Goal: Information Seeking & Learning: Learn about a topic

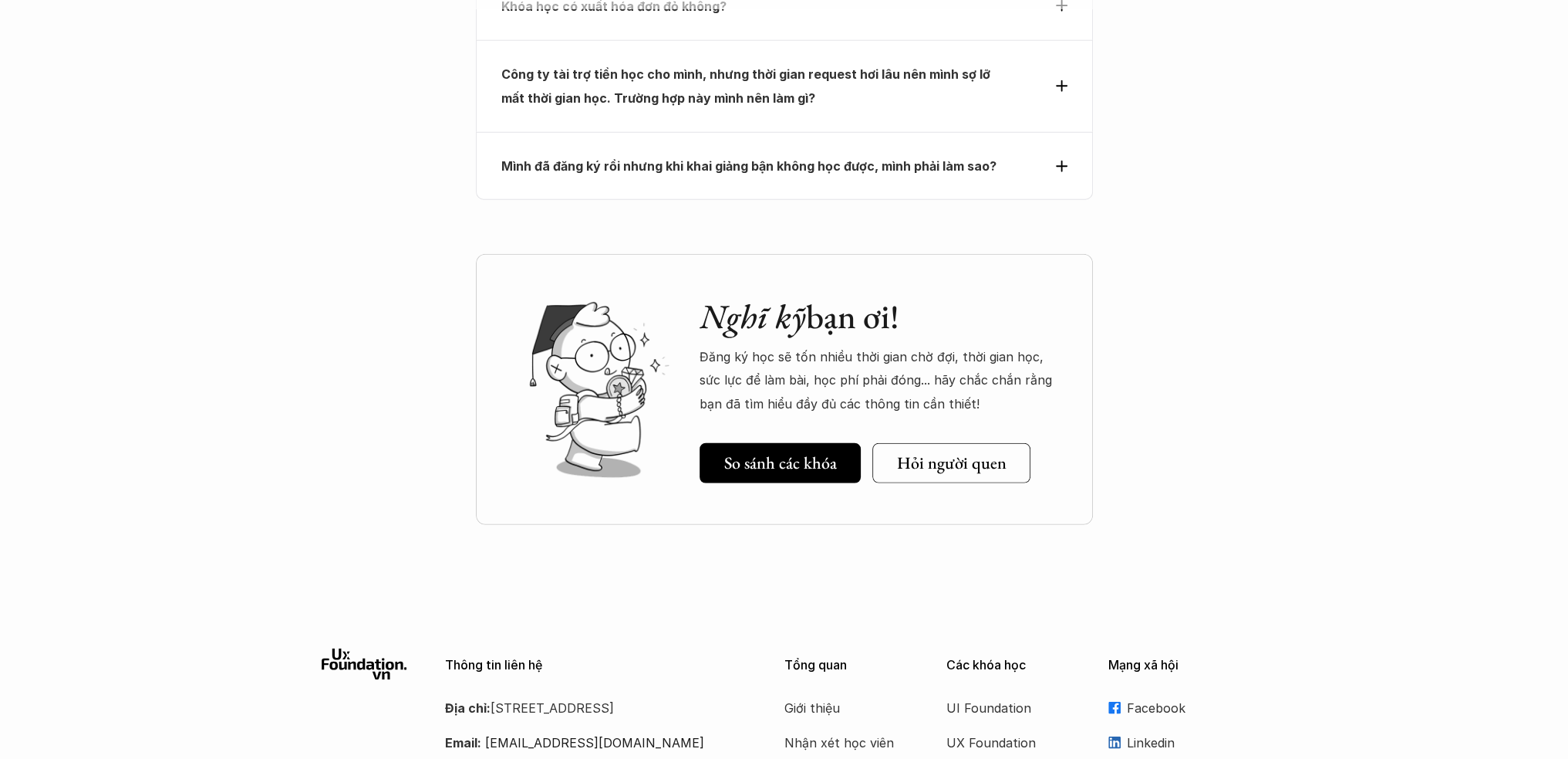
scroll to position [5298, 0]
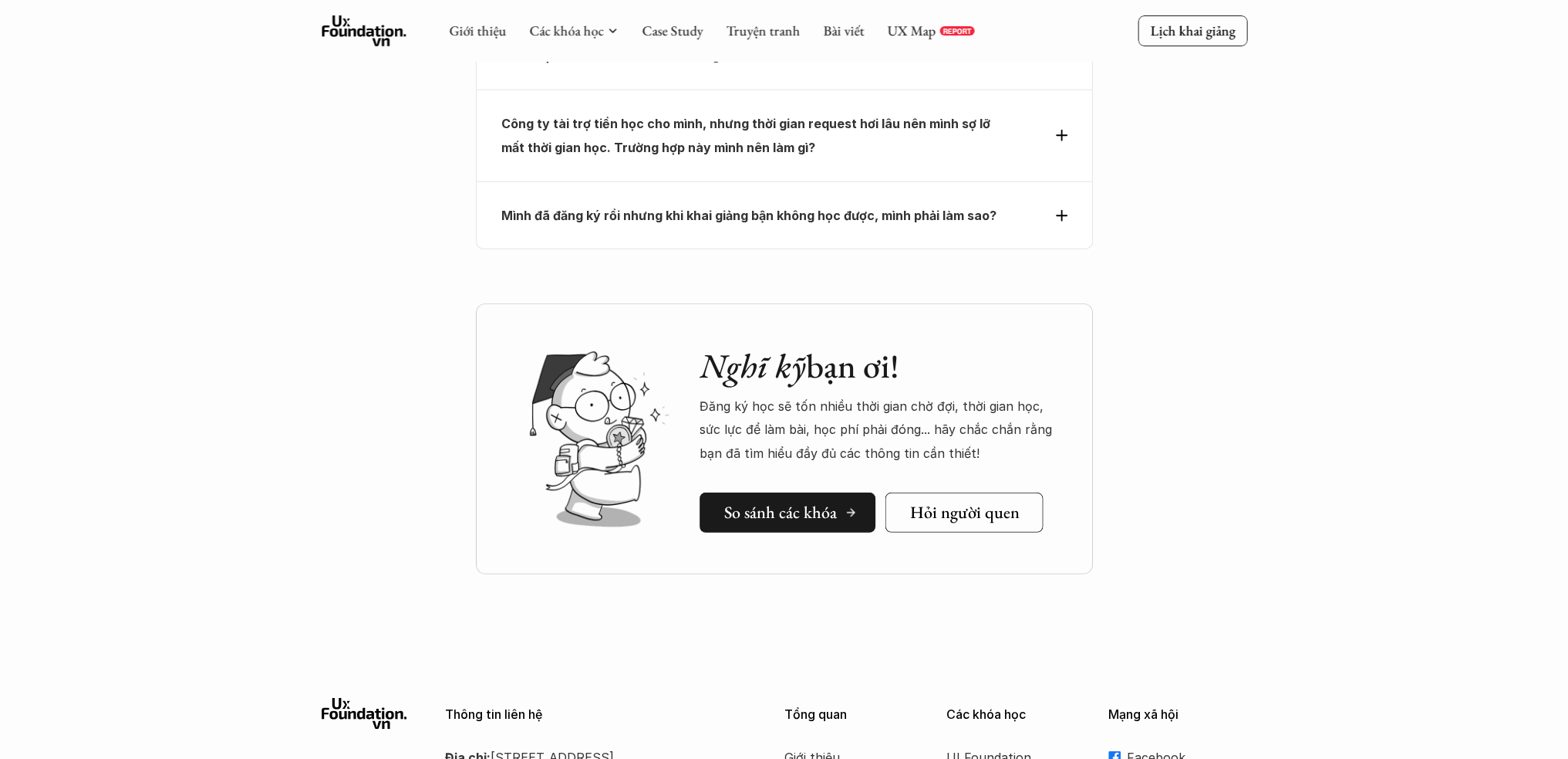
click at [792, 502] on h5 "So sánh các khóa" at bounding box center [780, 512] width 113 height 20
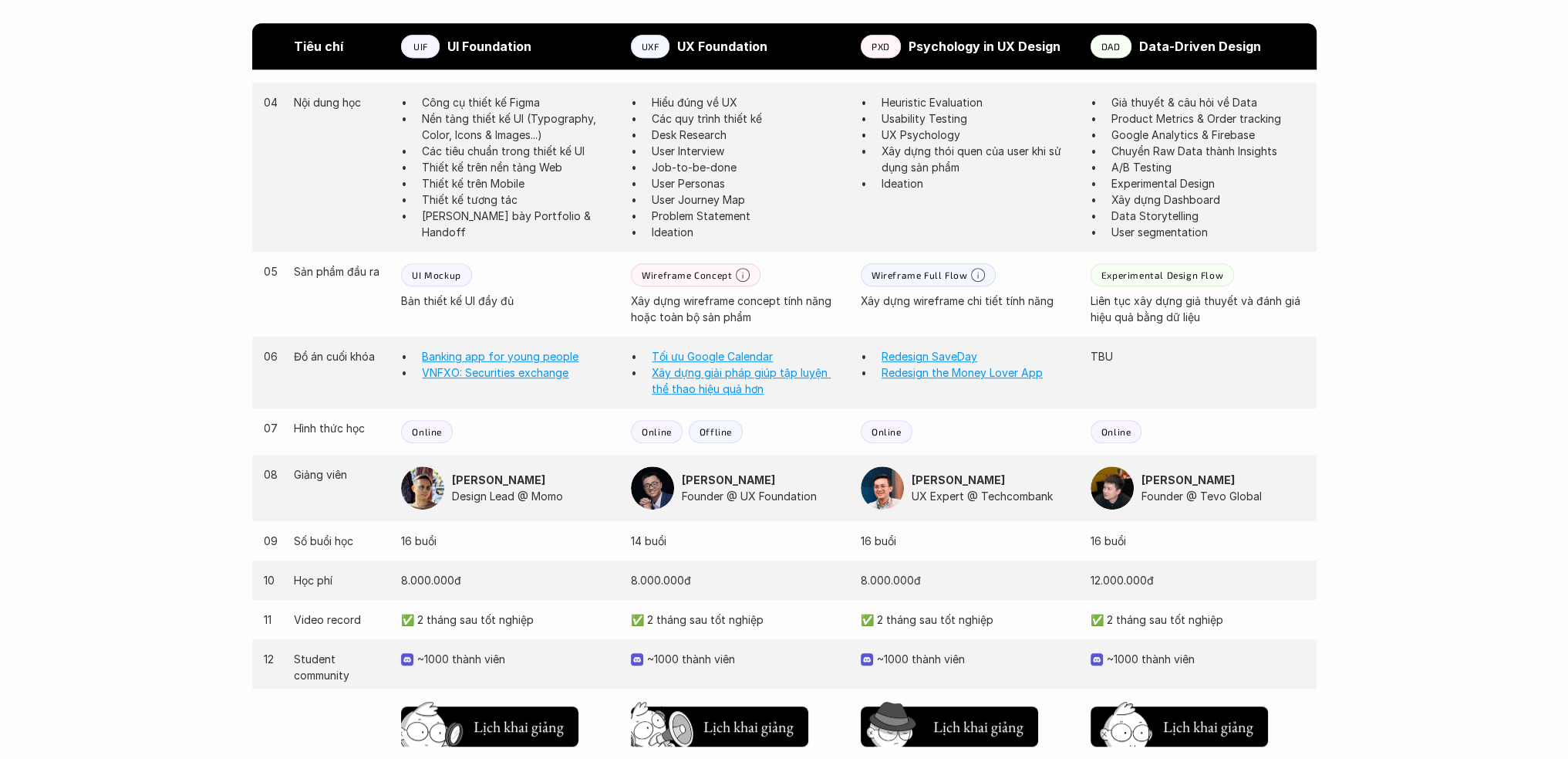
scroll to position [1206, 0]
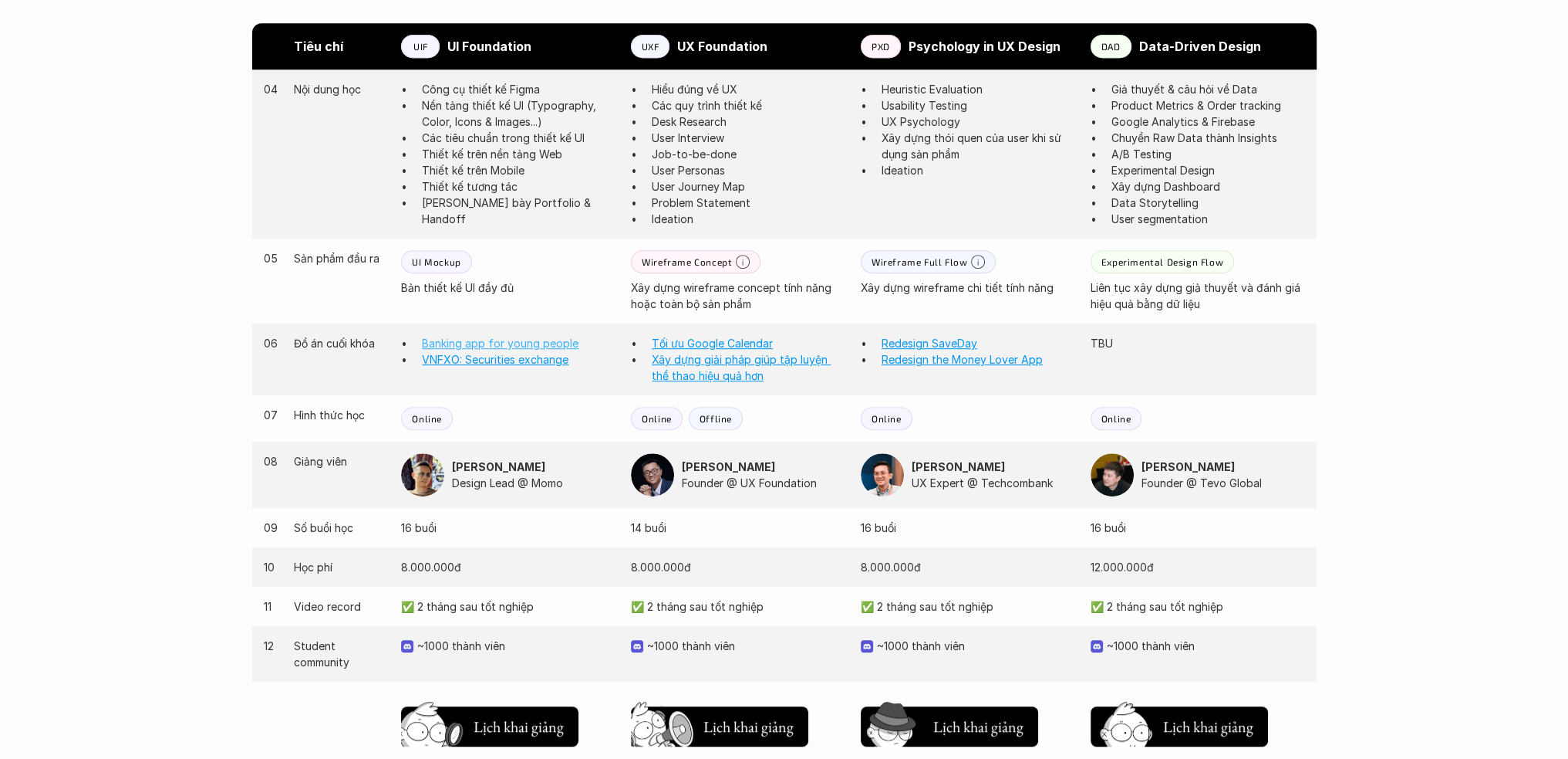
click at [557, 337] on link "Banking app for young people" at bounding box center [500, 343] width 157 height 13
click at [754, 481] on p "Founder @ UX Foundation" at bounding box center [764, 482] width 163 height 16
click at [775, 481] on p "Founder @ UX Foundation" at bounding box center [764, 482] width 163 height 16
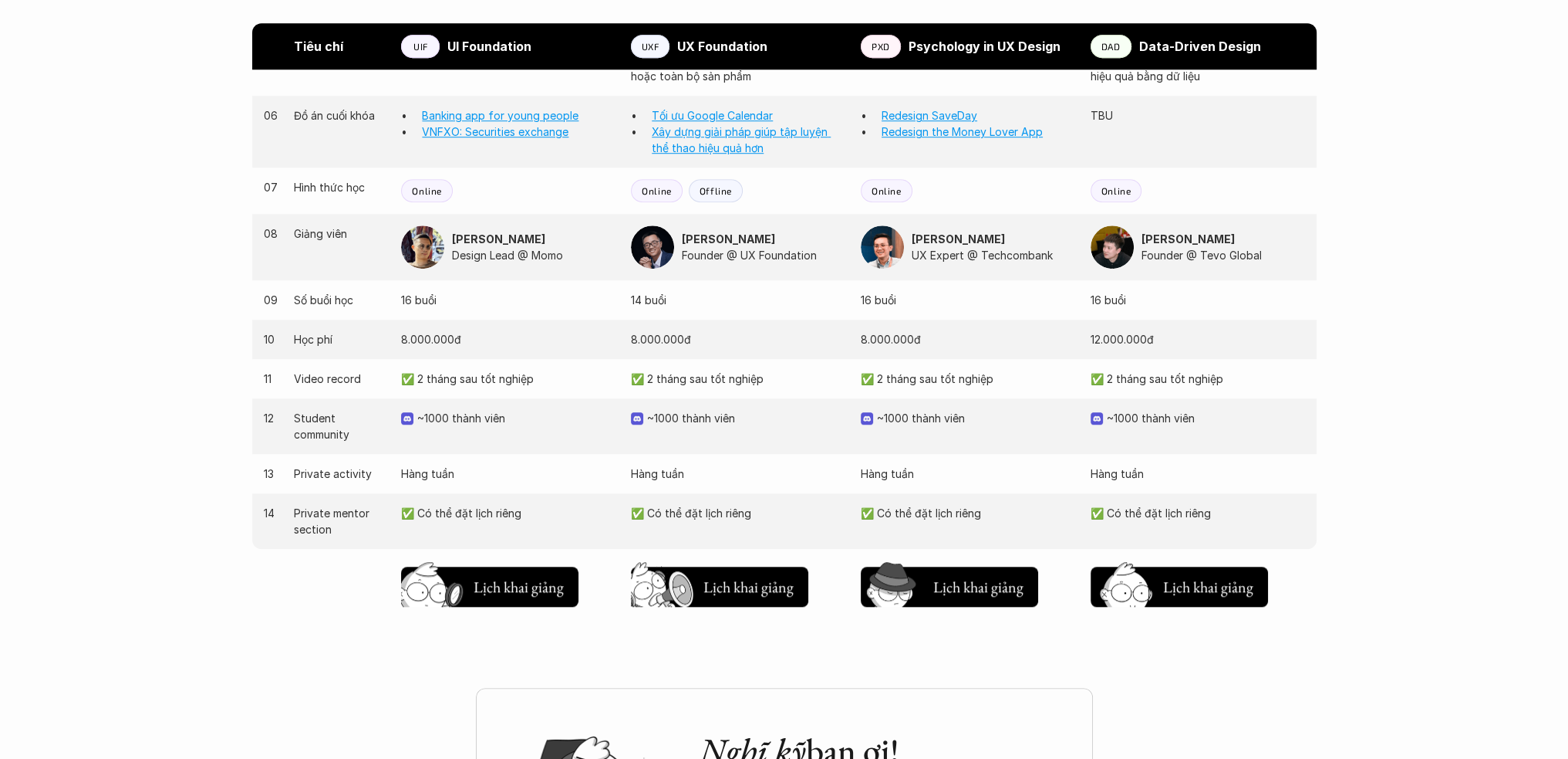
scroll to position [1437, 0]
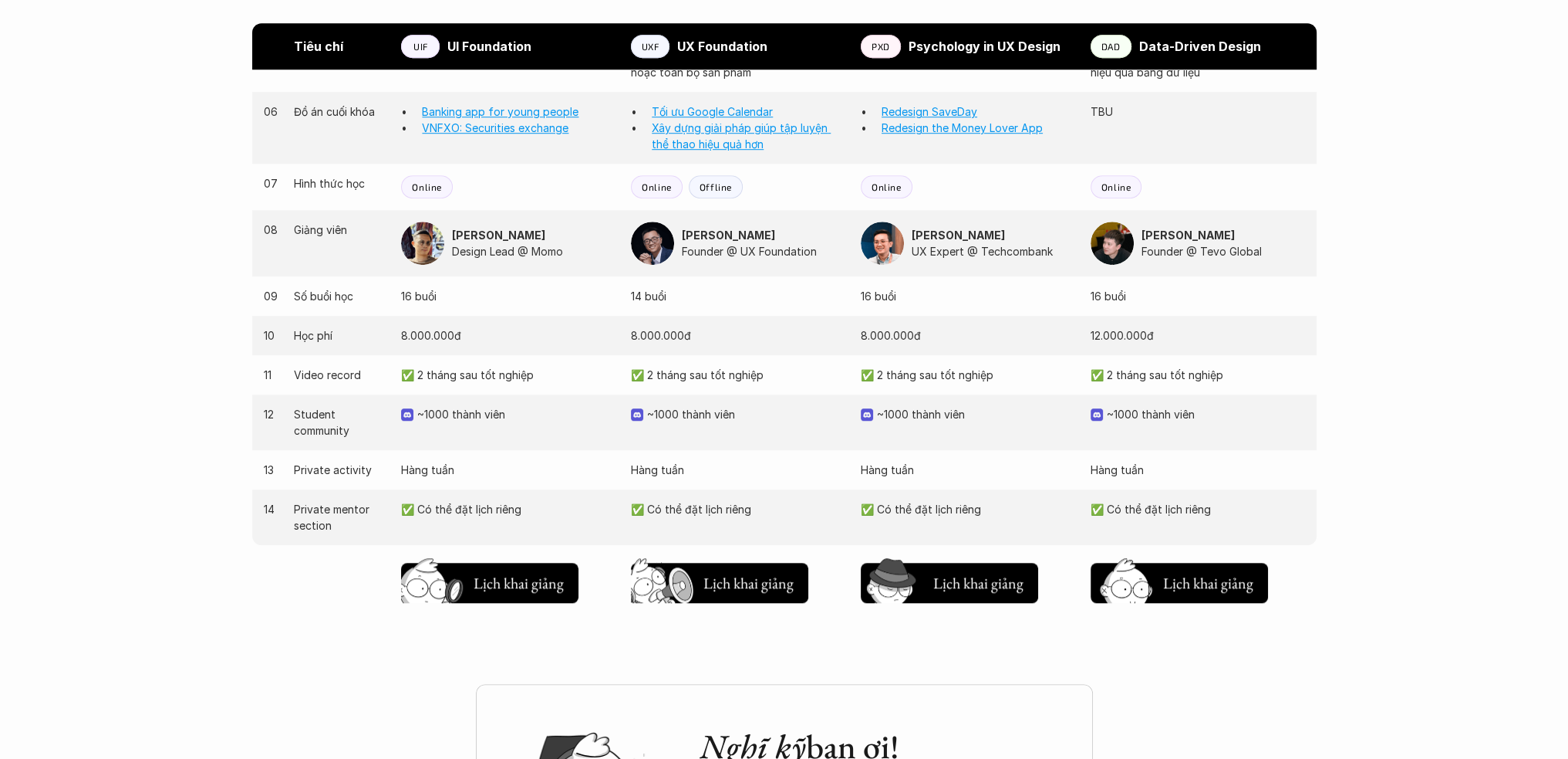
click at [661, 299] on p "14 buổi" at bounding box center [738, 295] width 214 height 16
click at [697, 304] on p "14 buổi" at bounding box center [738, 295] width 214 height 16
click at [673, 464] on p "Hàng tuần" at bounding box center [738, 469] width 214 height 16
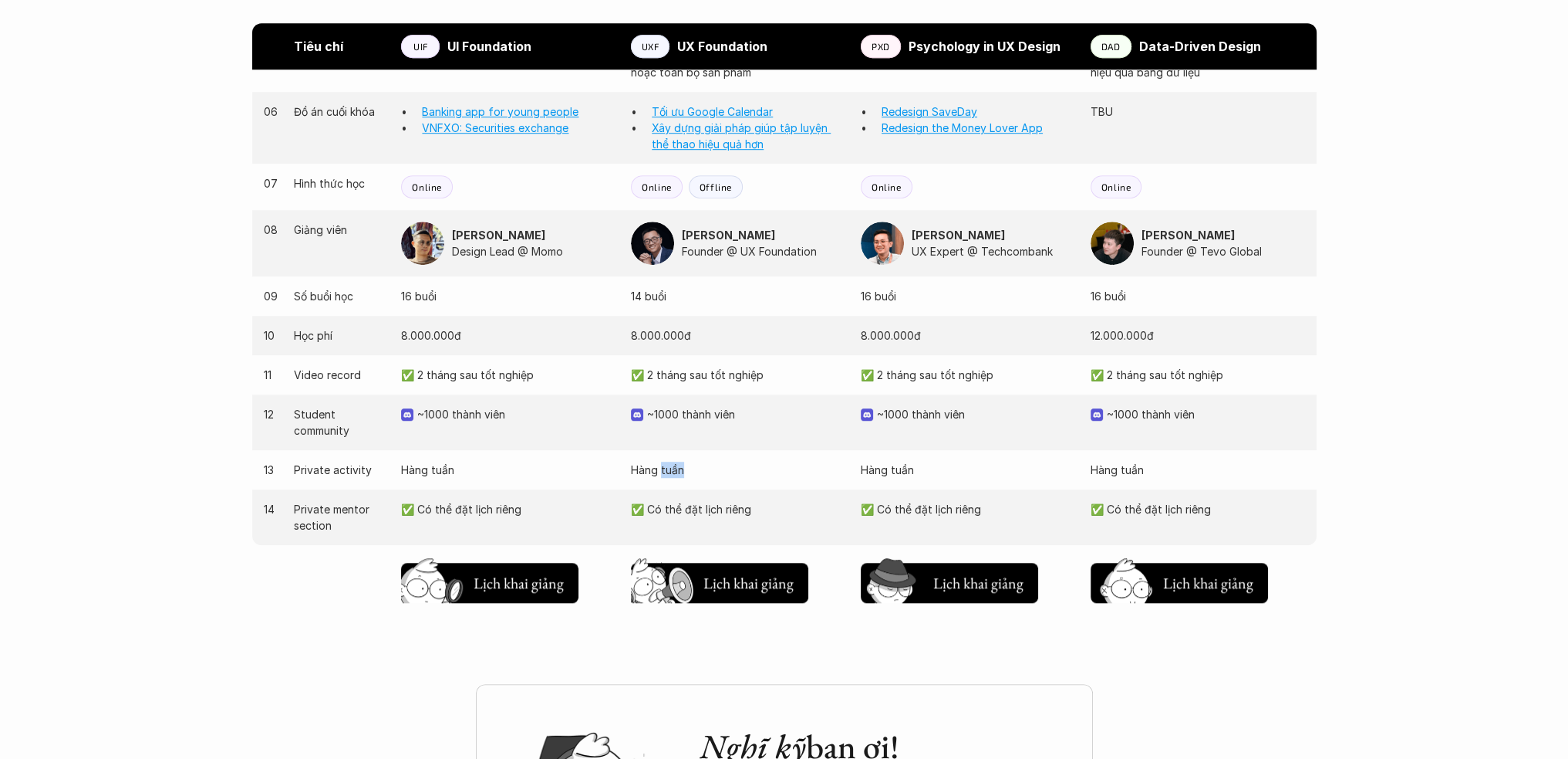
click at [673, 464] on p "Hàng tuần" at bounding box center [738, 469] width 214 height 16
click at [687, 469] on p "Hàng tuần" at bounding box center [738, 469] width 214 height 16
click at [723, 505] on p "✅ Có thể đặt lịch riêng" at bounding box center [738, 509] width 214 height 16
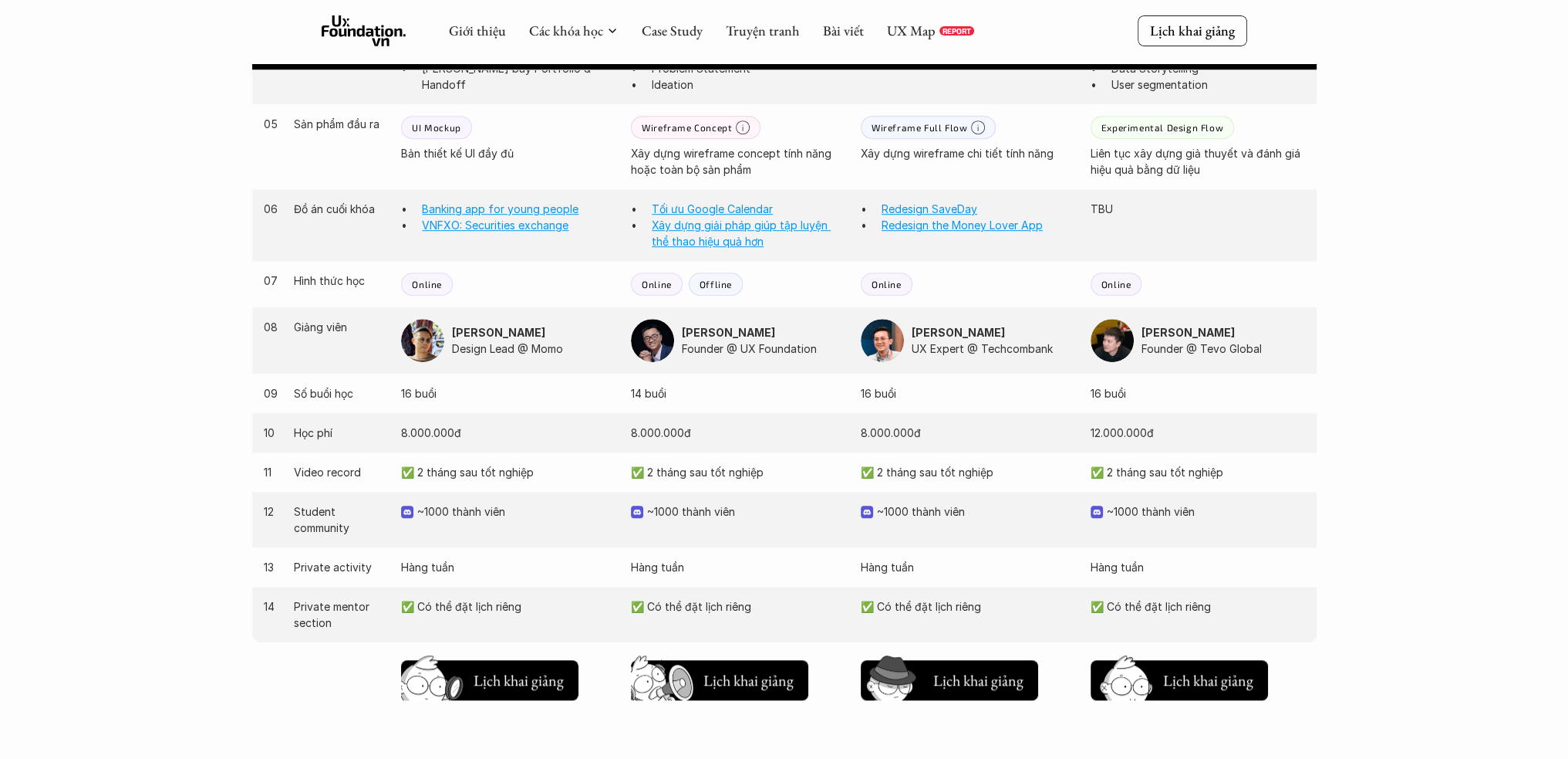
scroll to position [1149, 0]
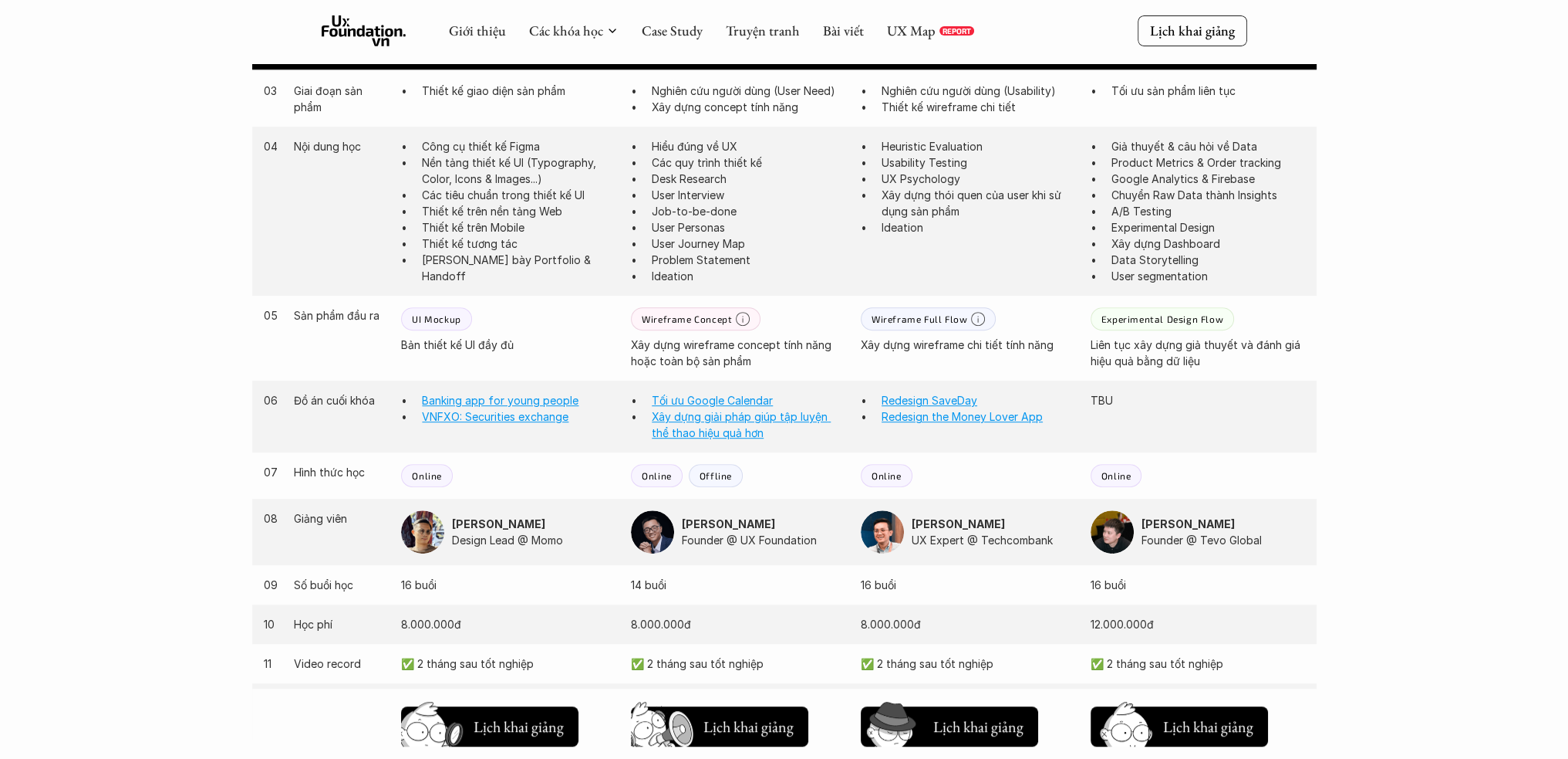
click at [719, 478] on p "Offline" at bounding box center [715, 475] width 33 height 11
click at [732, 475] on div "Offline" at bounding box center [715, 475] width 54 height 23
click at [756, 475] on div "Online Offline" at bounding box center [738, 475] width 214 height 23
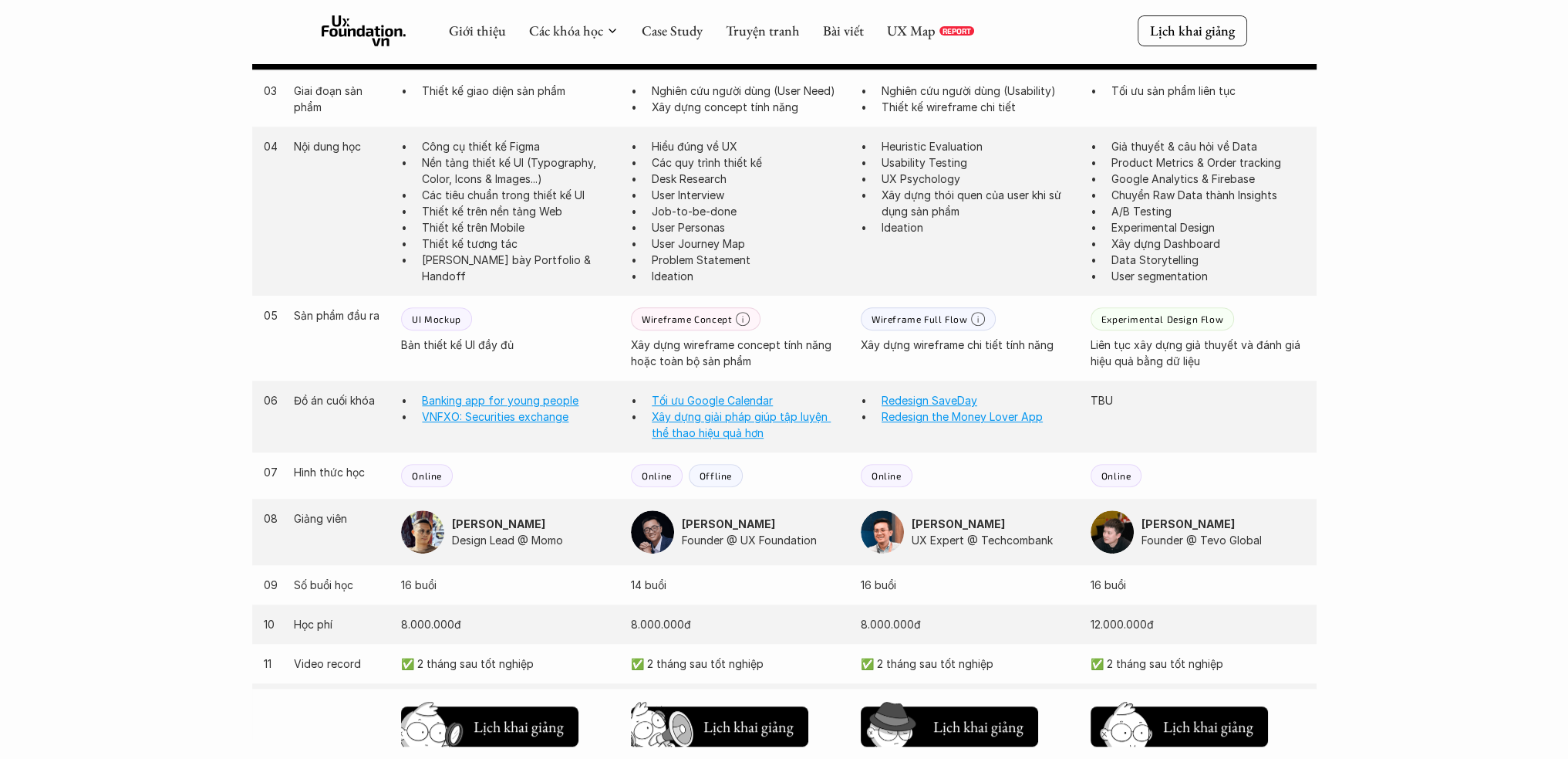
click at [730, 475] on p "Offline" at bounding box center [715, 475] width 33 height 11
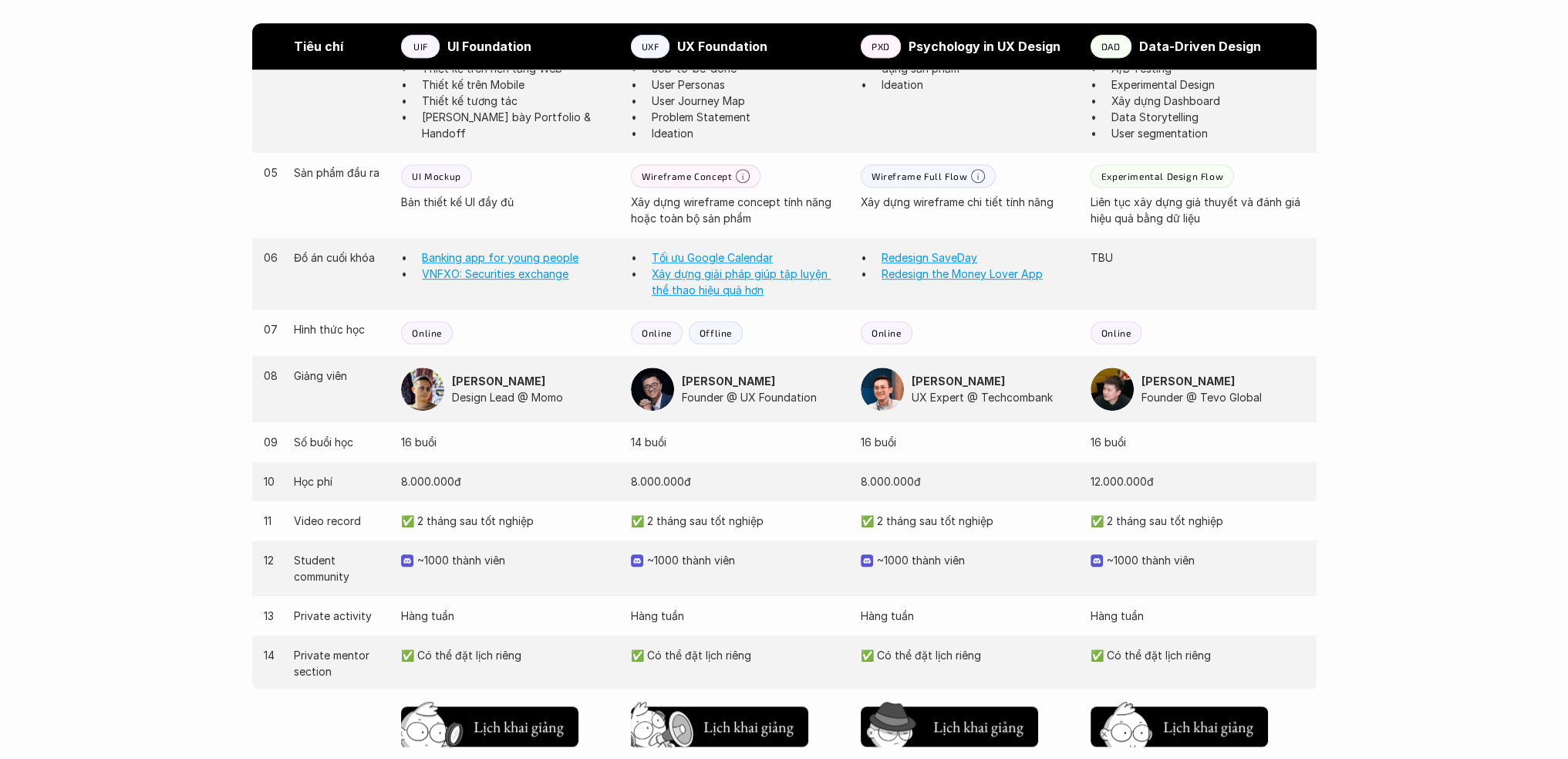
scroll to position [1303, 0]
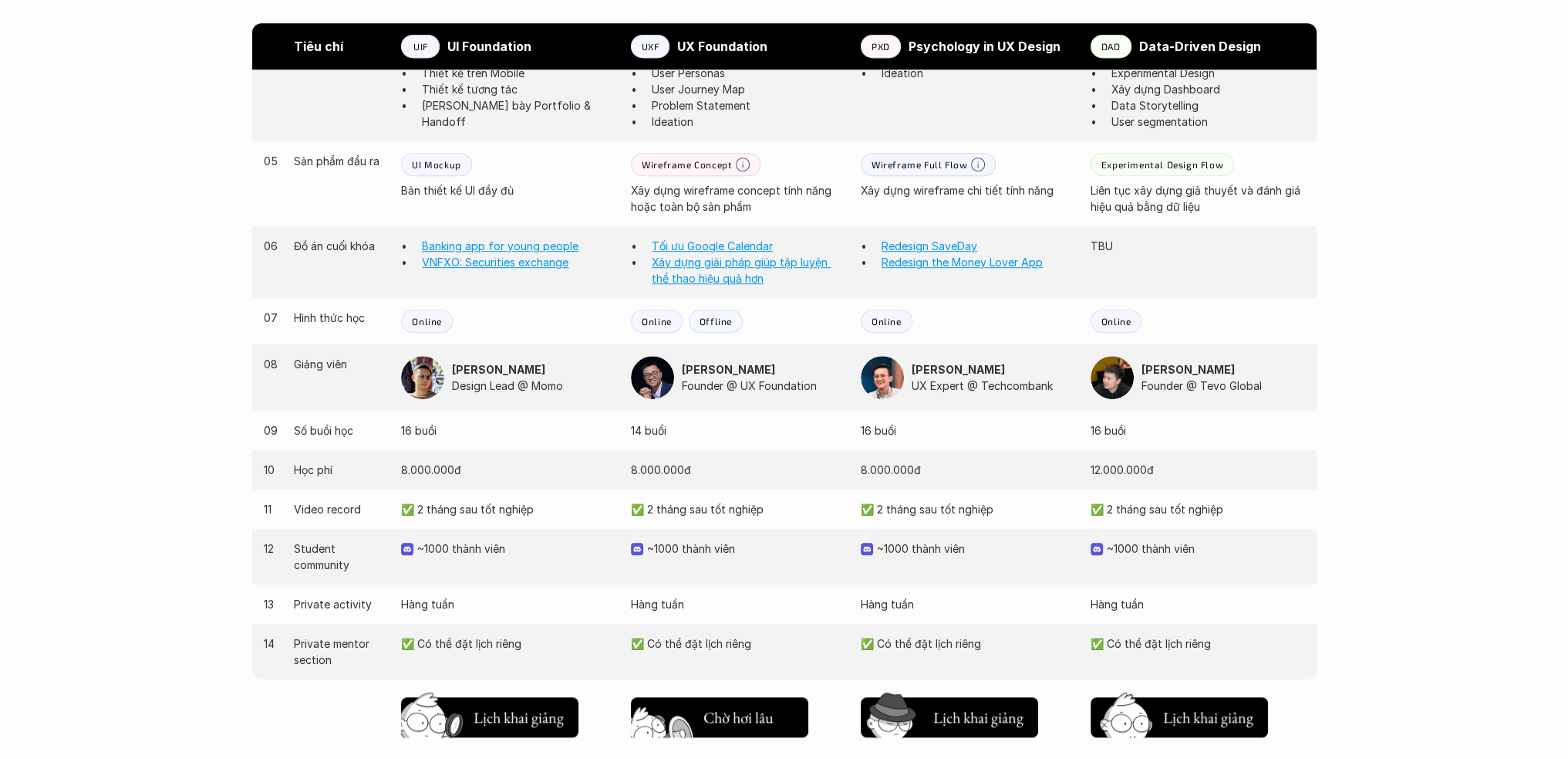
click at [731, 719] on h5 "Lịch khai giảng" at bounding box center [749, 714] width 90 height 22
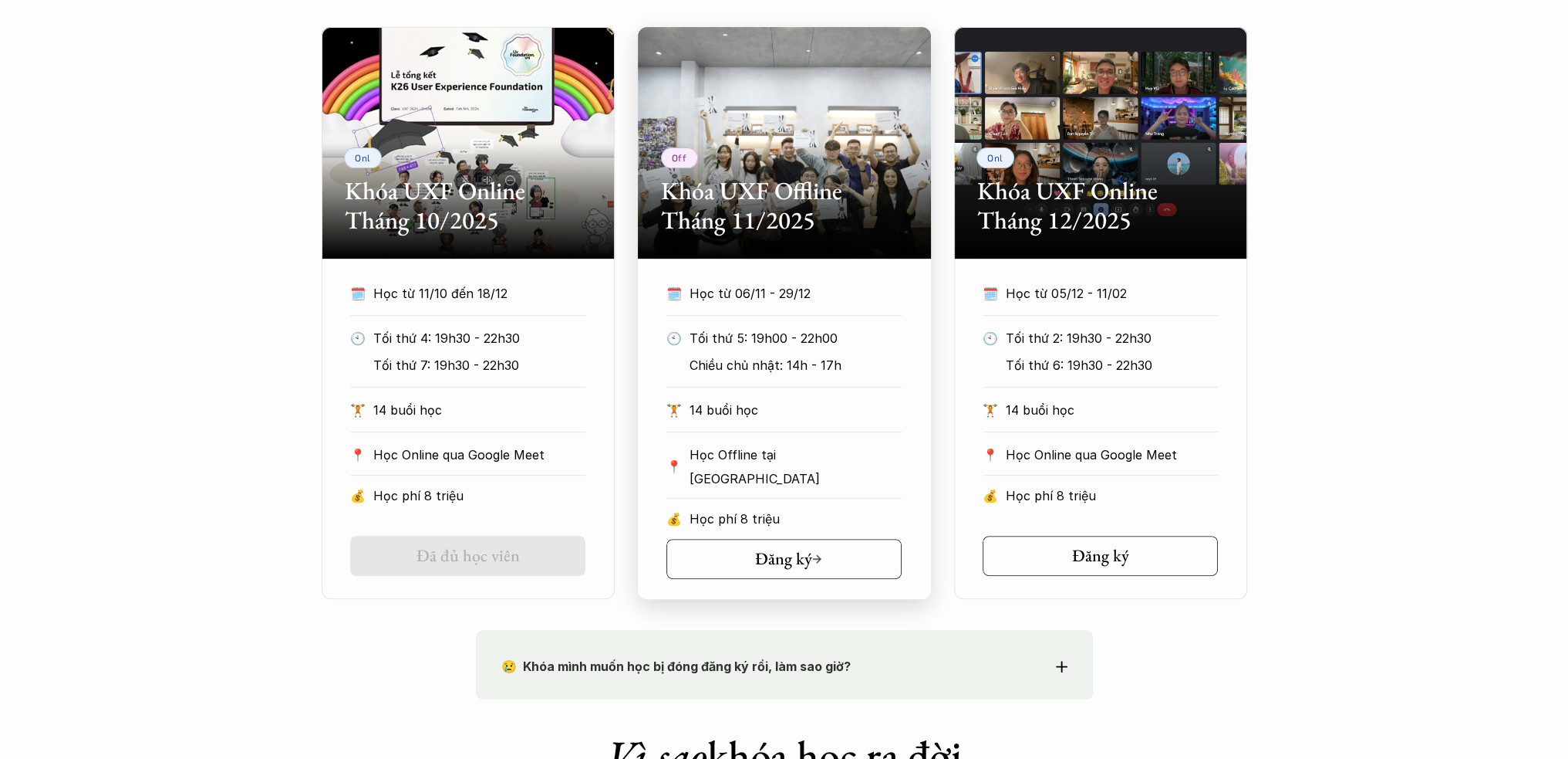
scroll to position [747, 0]
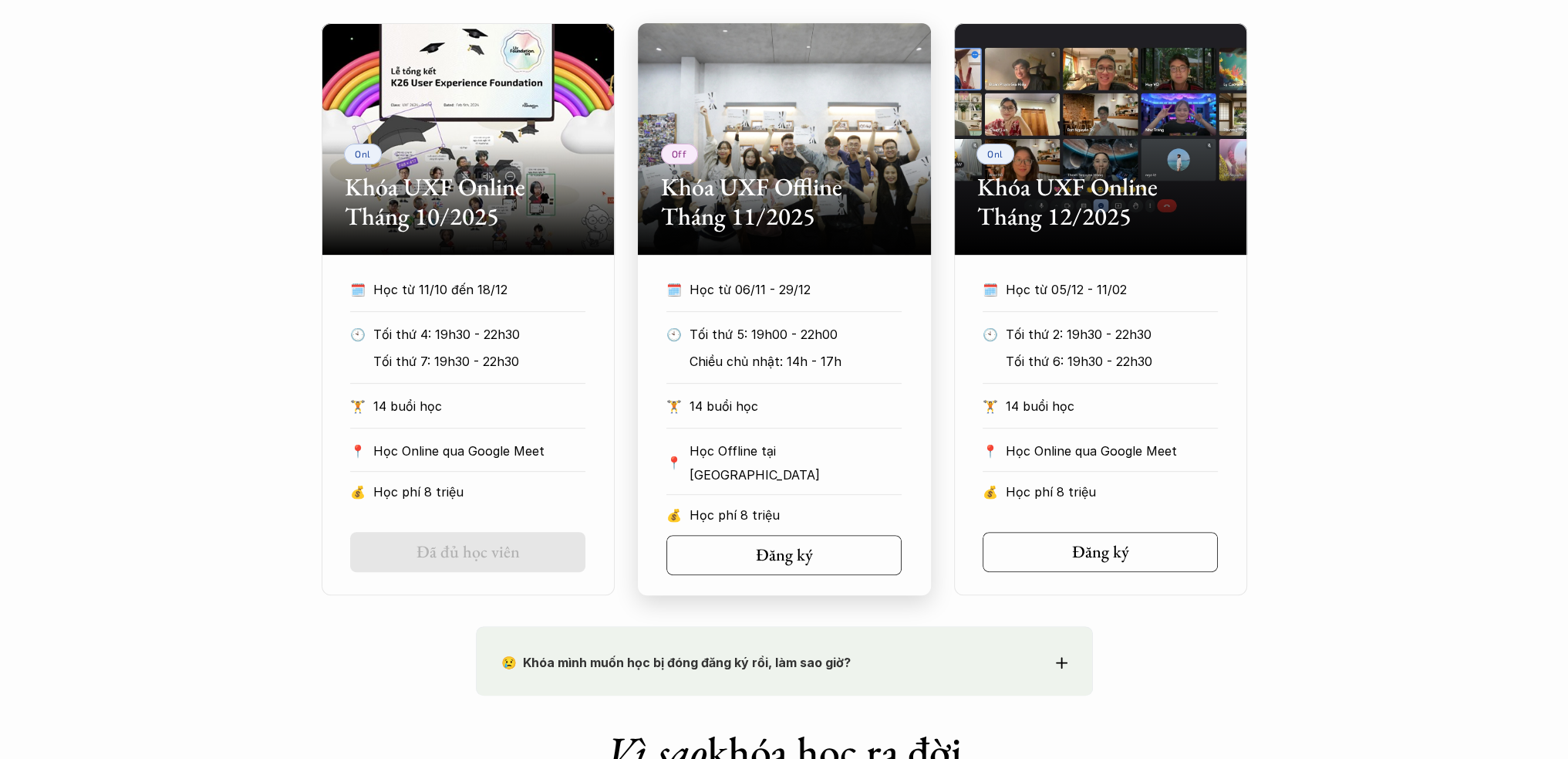
click at [829, 209] on h2 "Khóa UXF Offline Tháng 11/2025" at bounding box center [784, 201] width 247 height 59
click at [782, 463] on div "📍 Học Offline tại Hà Nội" at bounding box center [784, 467] width 235 height 56
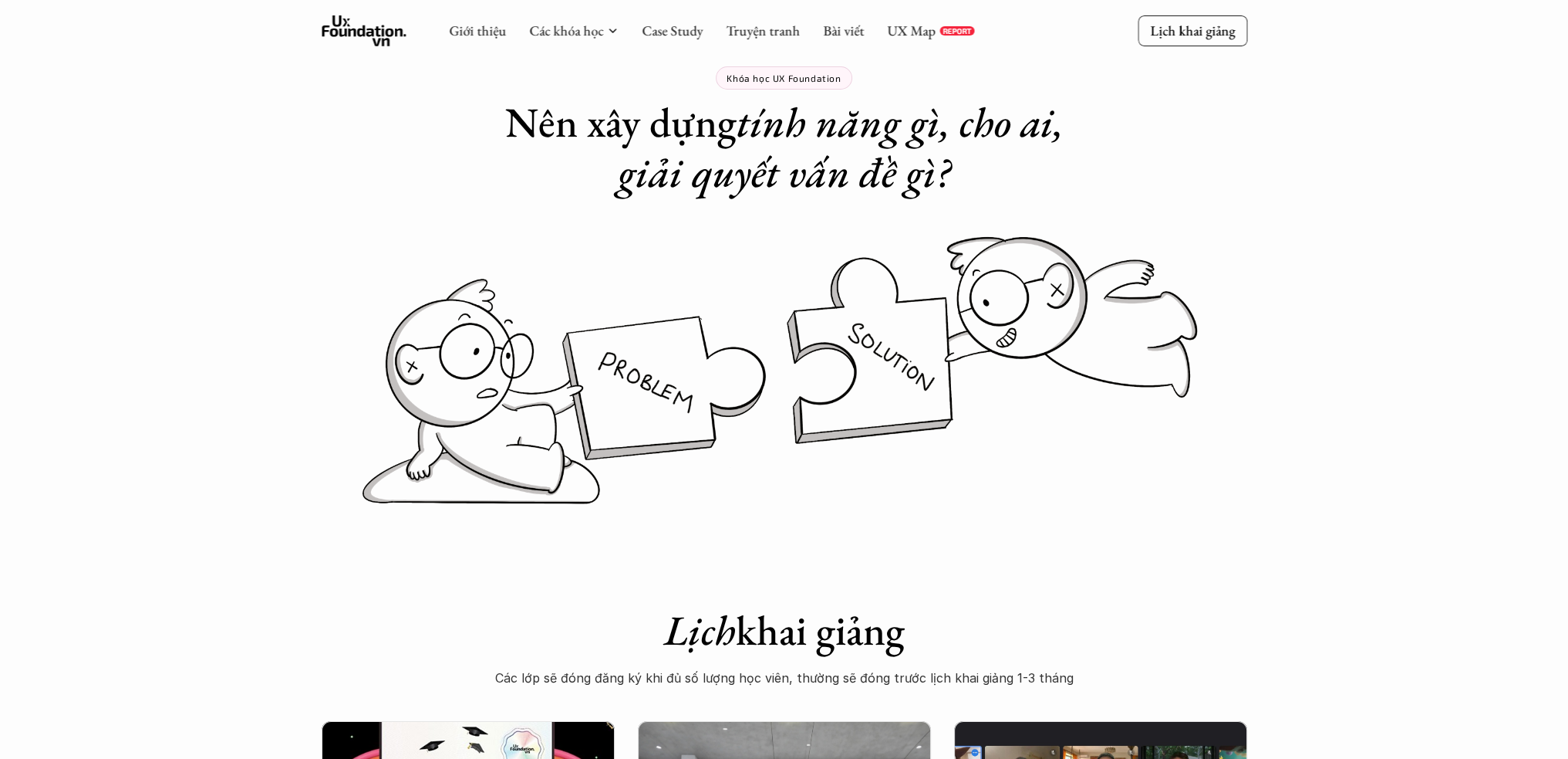
scroll to position [0, 0]
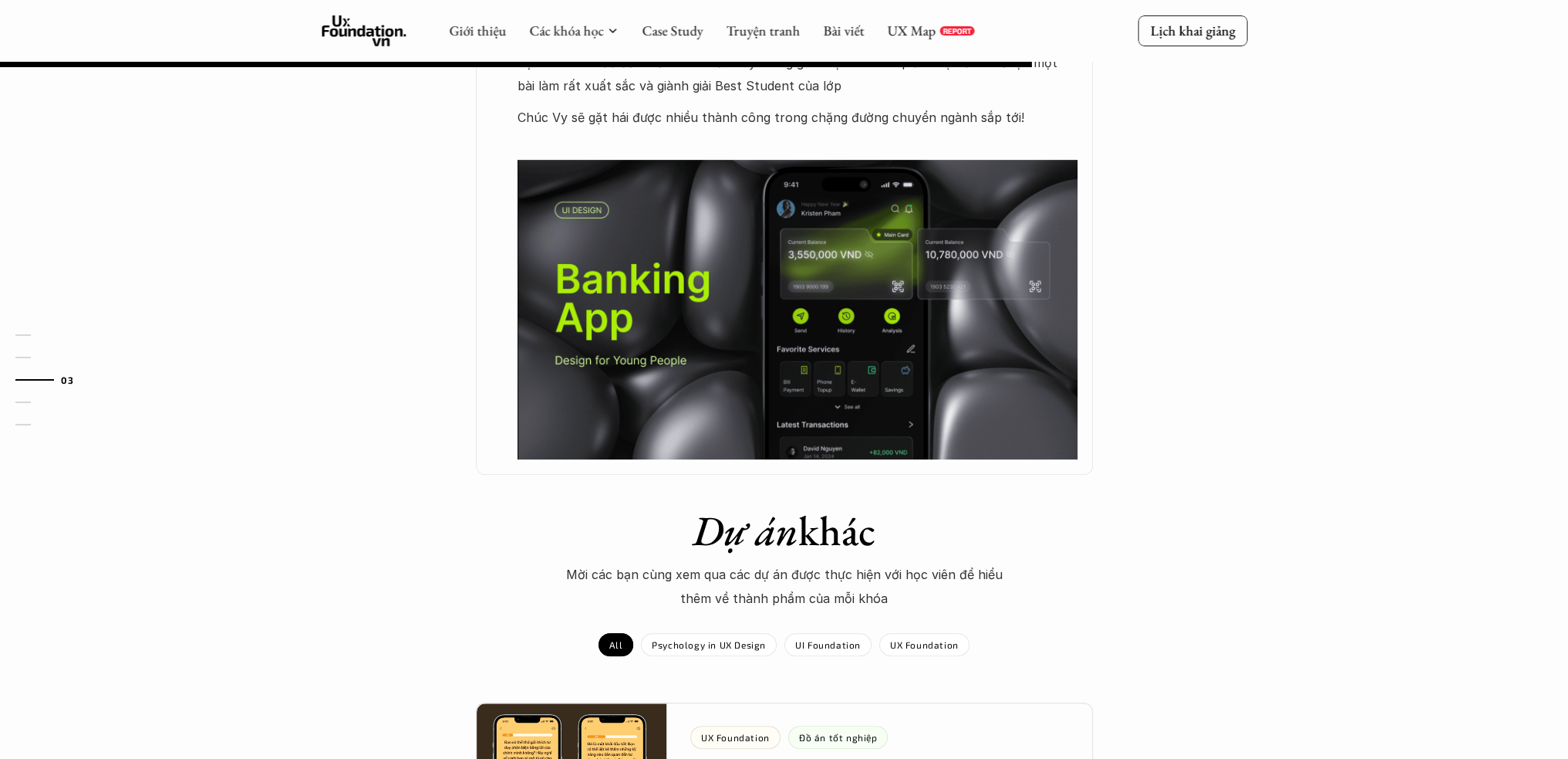
scroll to position [922, 0]
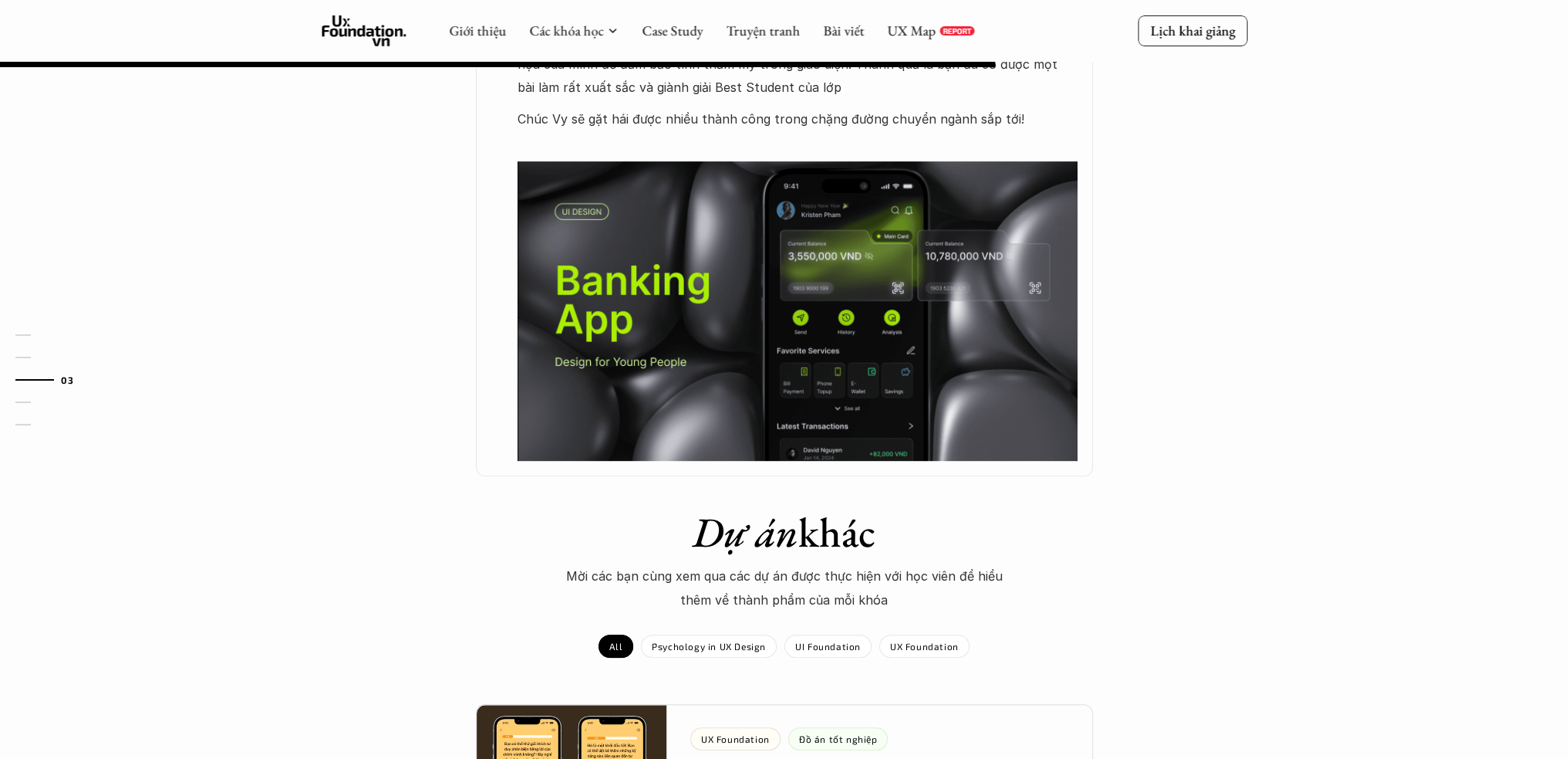
click at [827, 378] on img at bounding box center [798, 310] width 560 height 299
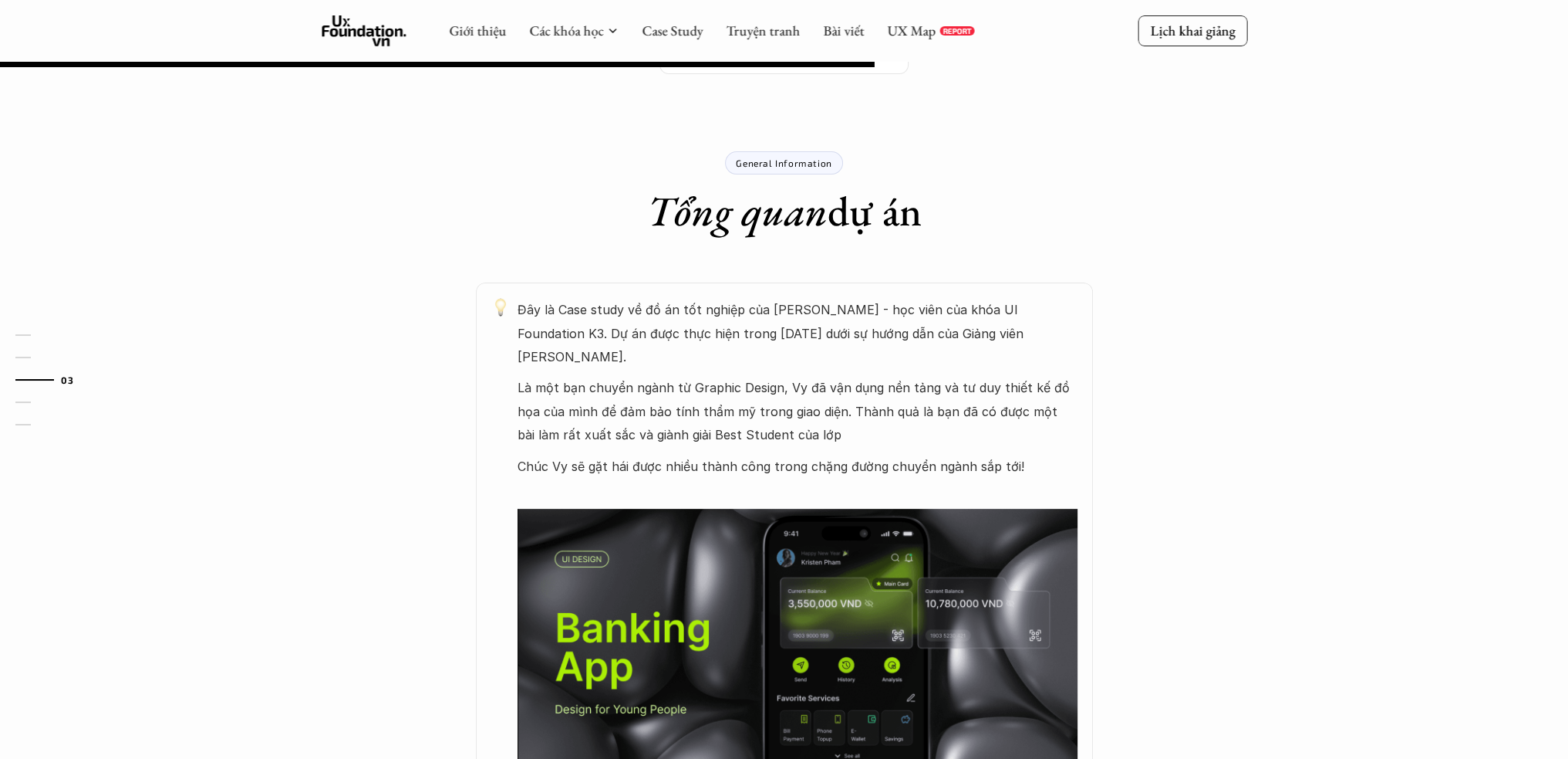
scroll to position [535, 0]
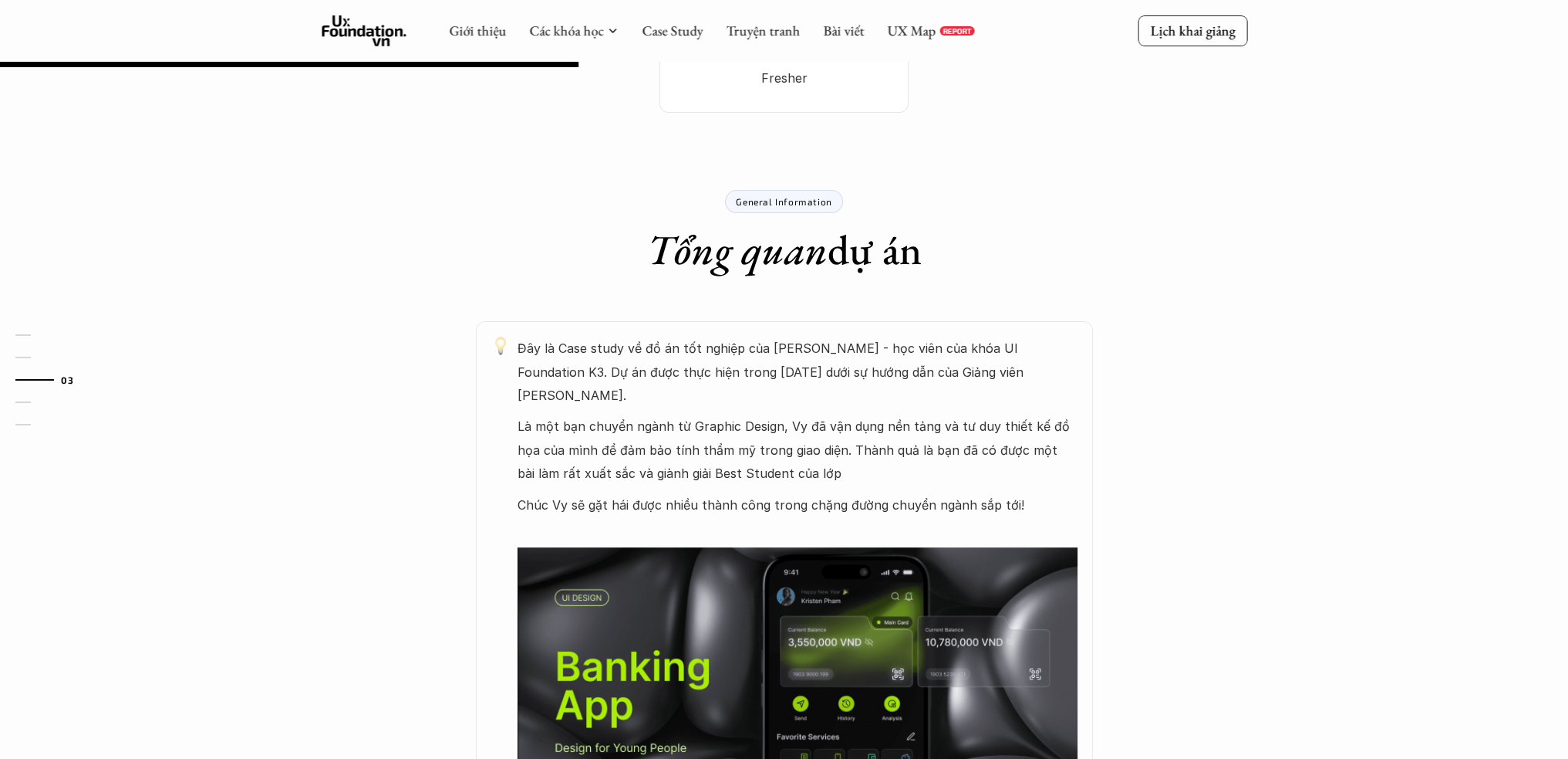
click at [921, 576] on img at bounding box center [798, 696] width 560 height 299
click at [892, 444] on p "Là một bạn chuyển ngành từ Graphic Design, Vy đã vận dụng nền tảng và tư duy th…" at bounding box center [798, 450] width 560 height 70
click at [874, 493] on p "Chúc Vy sẽ gặt hái được nhiều thành công trong chặng đường chuyển ngành sắp tới!" at bounding box center [798, 505] width 560 height 23
click at [800, 493] on p "Chúc Vy sẽ gặt hái được nhiều thành công trong chặng đường chuyển ngành sắp tới!" at bounding box center [798, 505] width 560 height 23
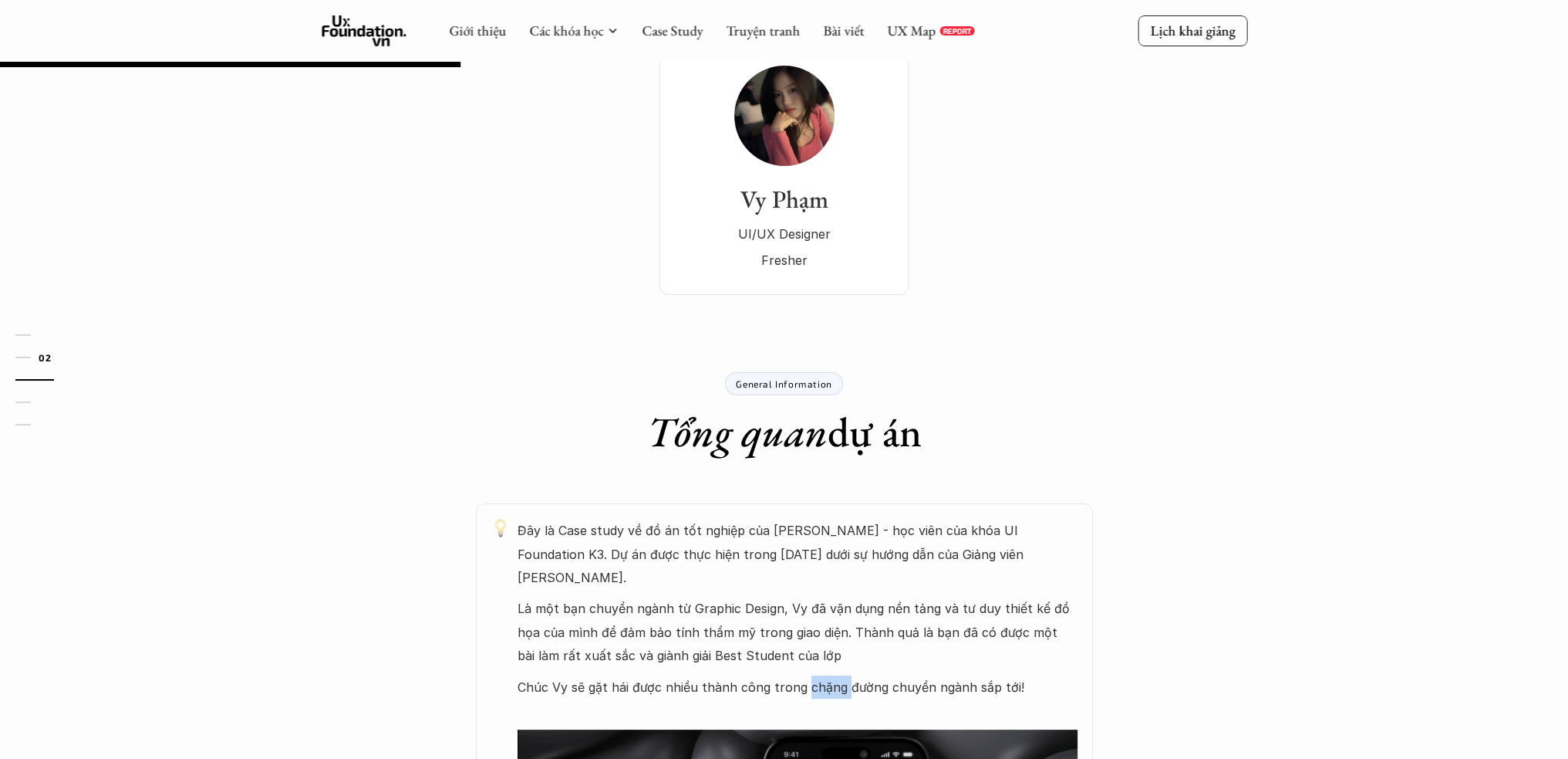
scroll to position [150, 0]
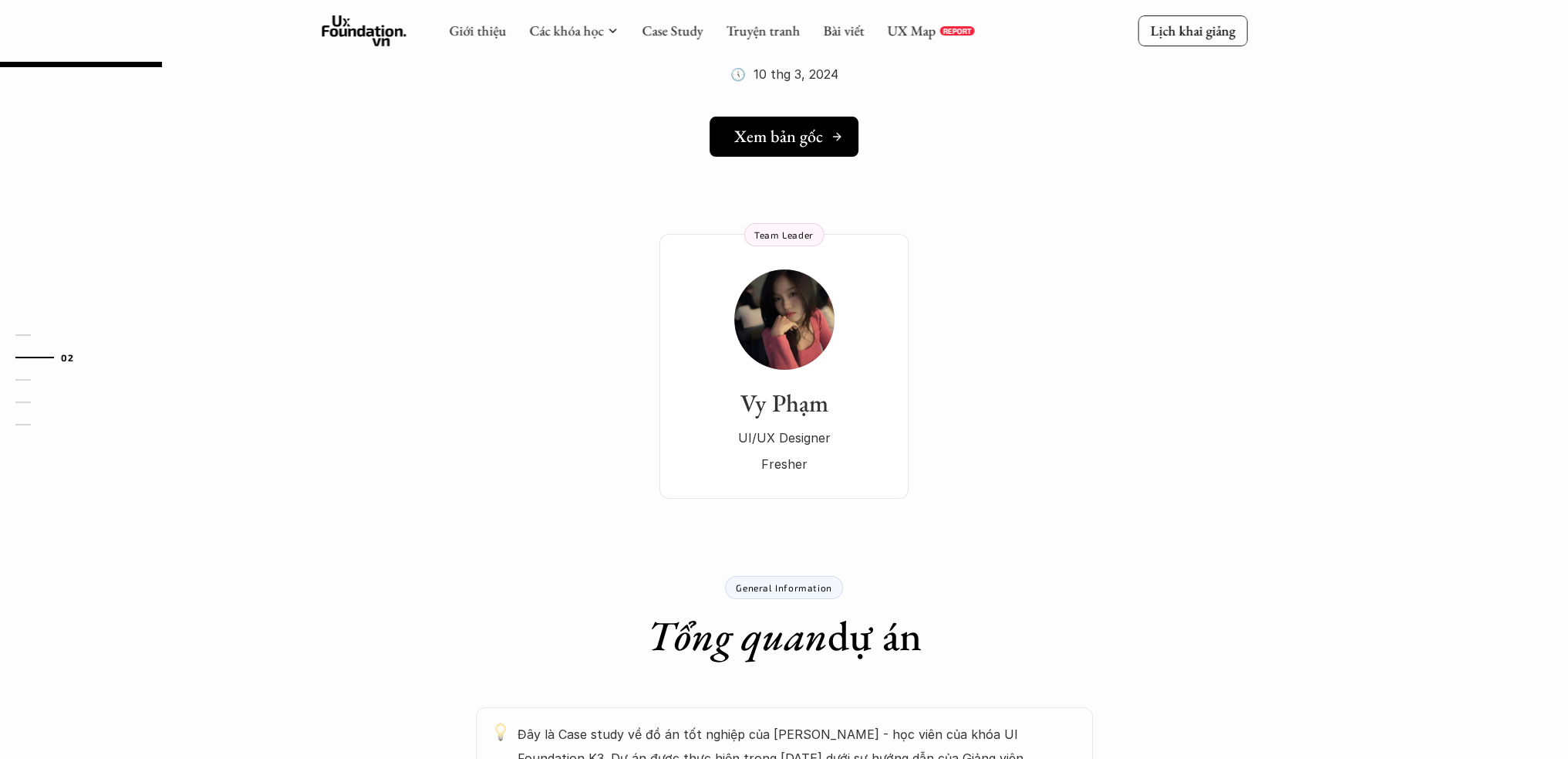
click at [790, 143] on h5 "Xem bản gốc" at bounding box center [779, 137] width 88 height 20
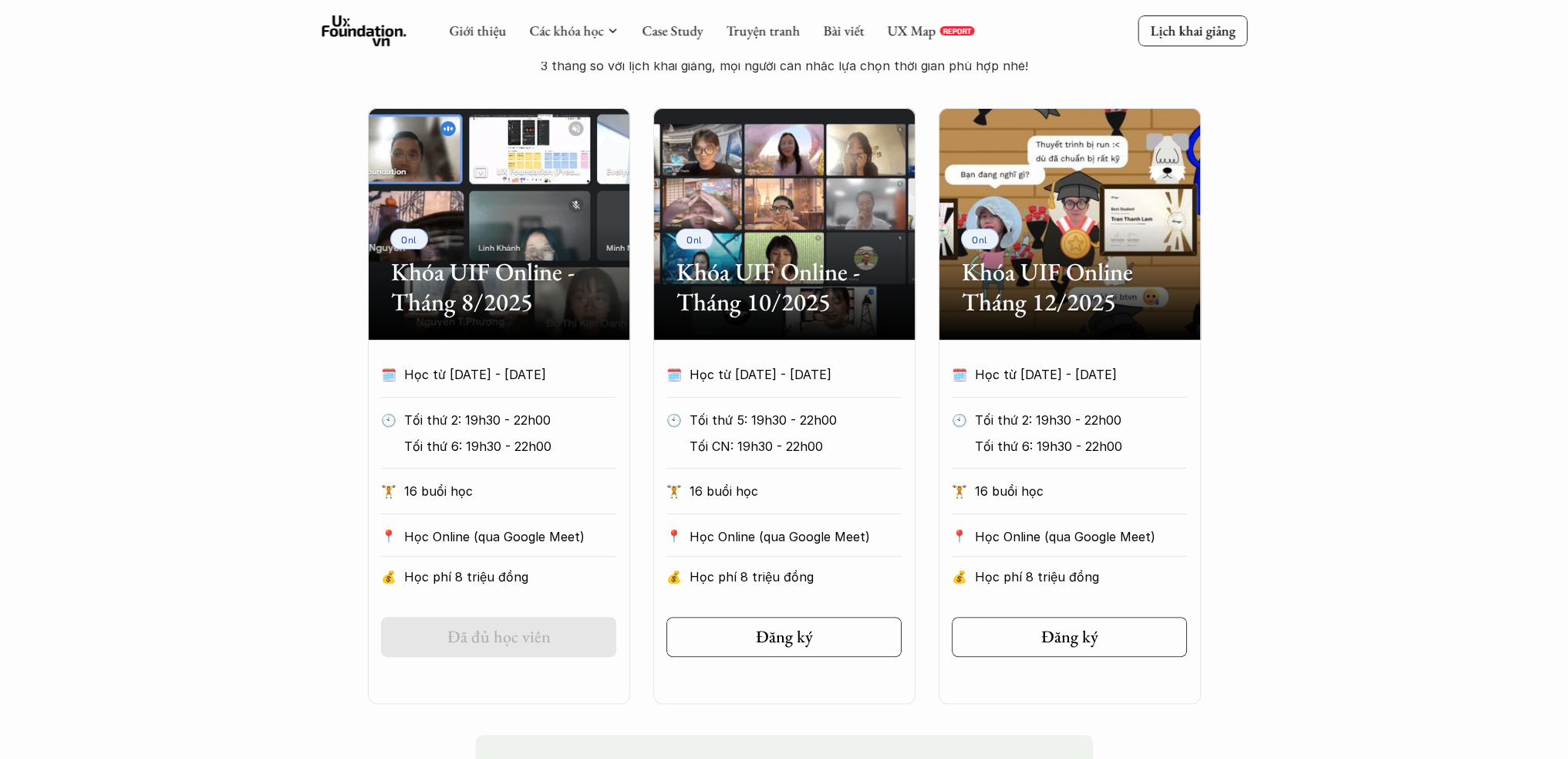
scroll to position [435, 0]
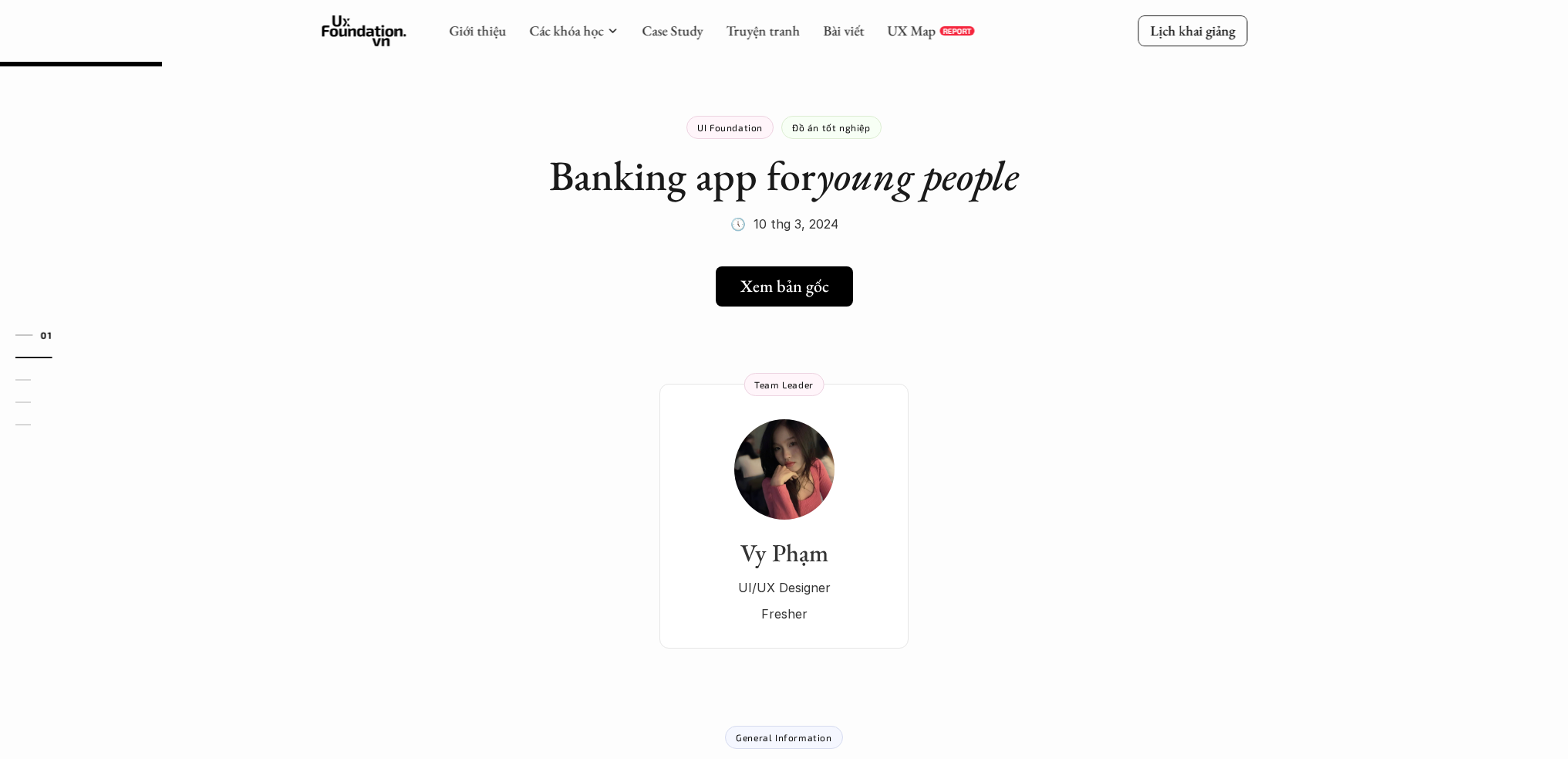
scroll to position [150, 0]
